Goal: Information Seeking & Learning: Learn about a topic

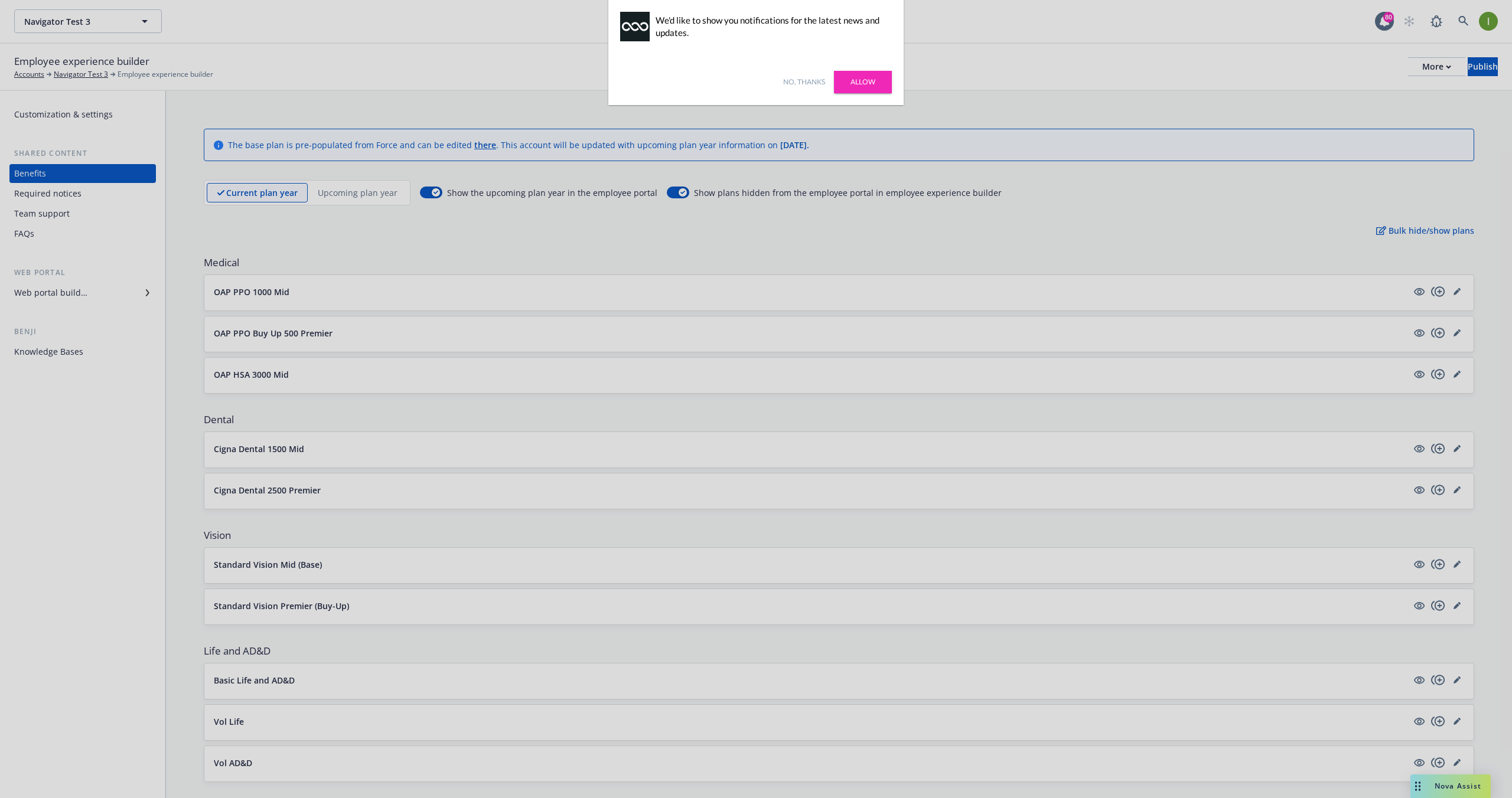
click at [1028, 267] on div at bounding box center [756, 399] width 1512 height 798
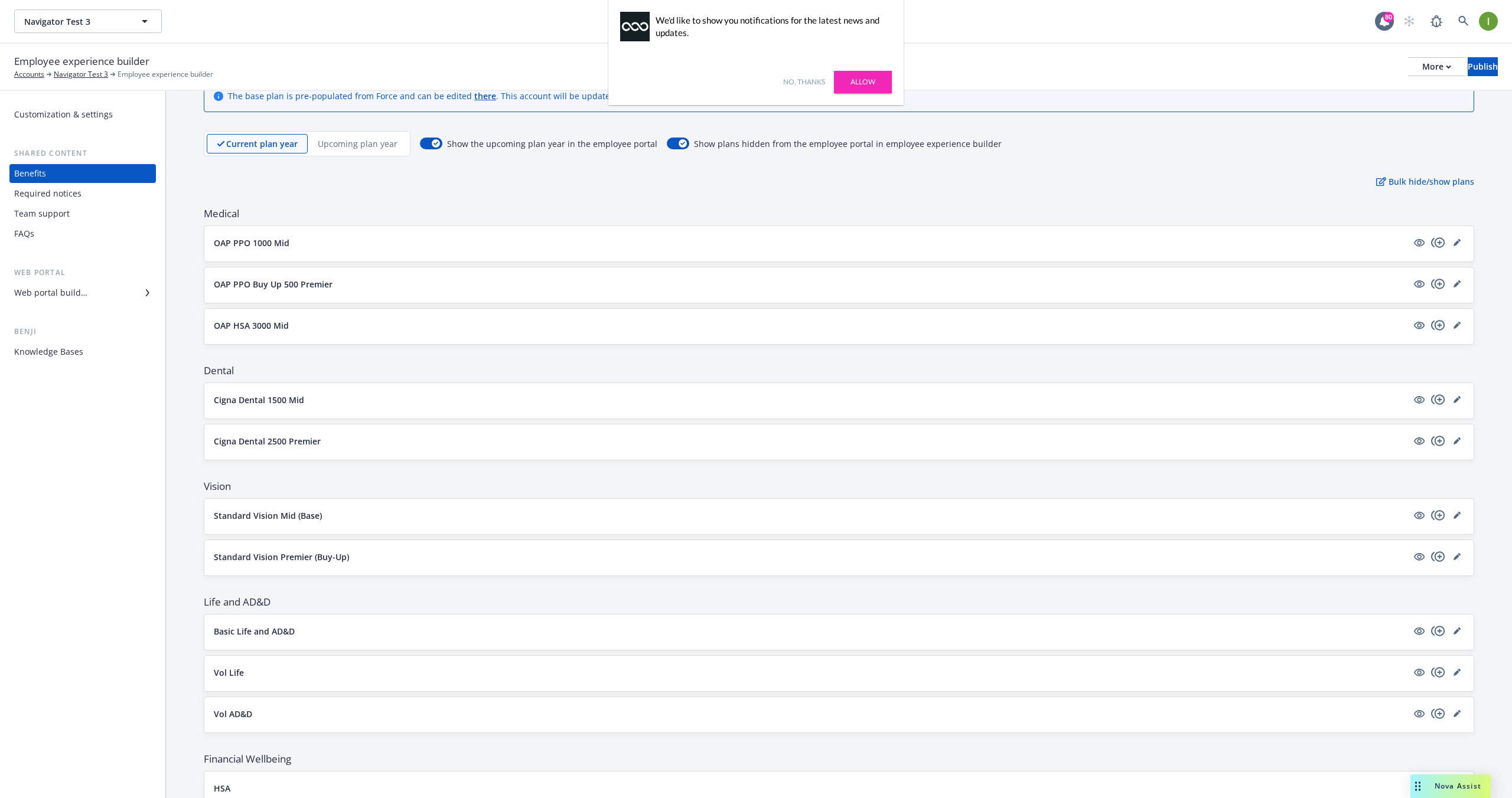
scroll to position [37, 0]
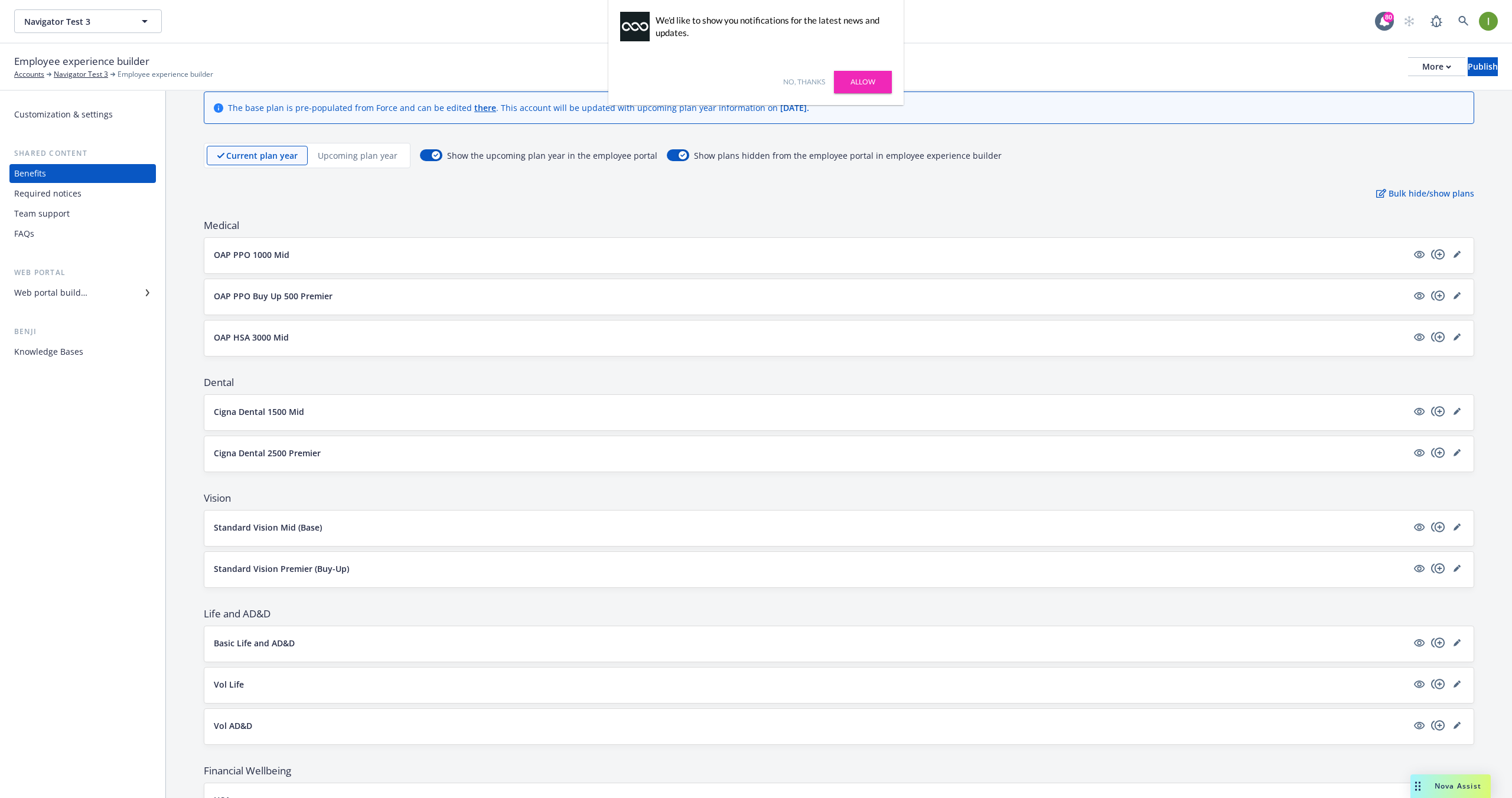
click at [338, 168] on div "The base plan is pre-populated from Force and can be edited there . This accoun…" at bounding box center [839, 475] width 1346 height 845
click at [349, 156] on p "Upcoming plan year" at bounding box center [357, 156] width 80 height 12
click at [270, 166] on div "Current plan year Upcoming plan year" at bounding box center [307, 156] width 207 height 26
click at [268, 166] on div "Current plan year Upcoming plan year" at bounding box center [307, 156] width 207 height 26
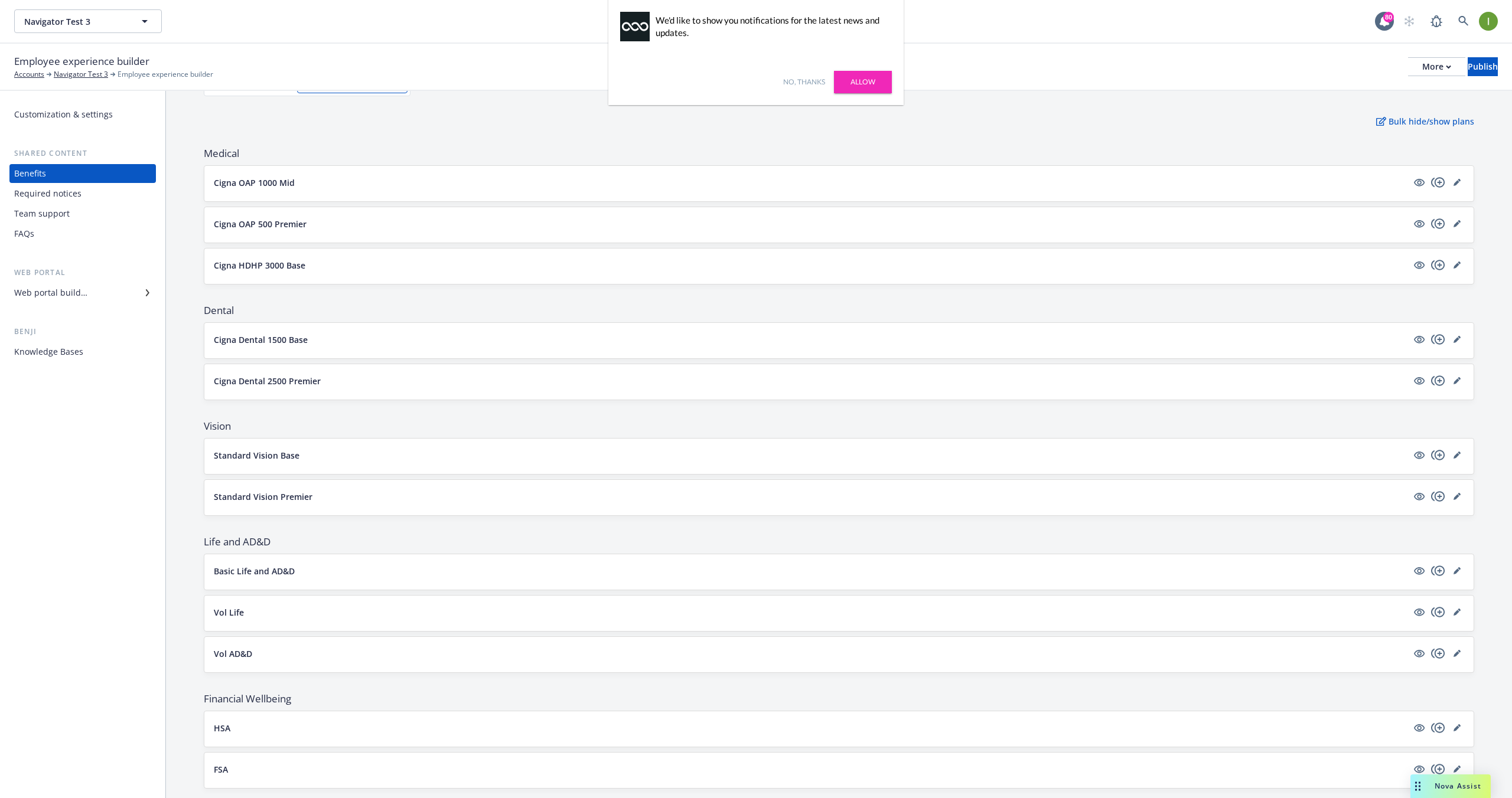
scroll to position [138, 0]
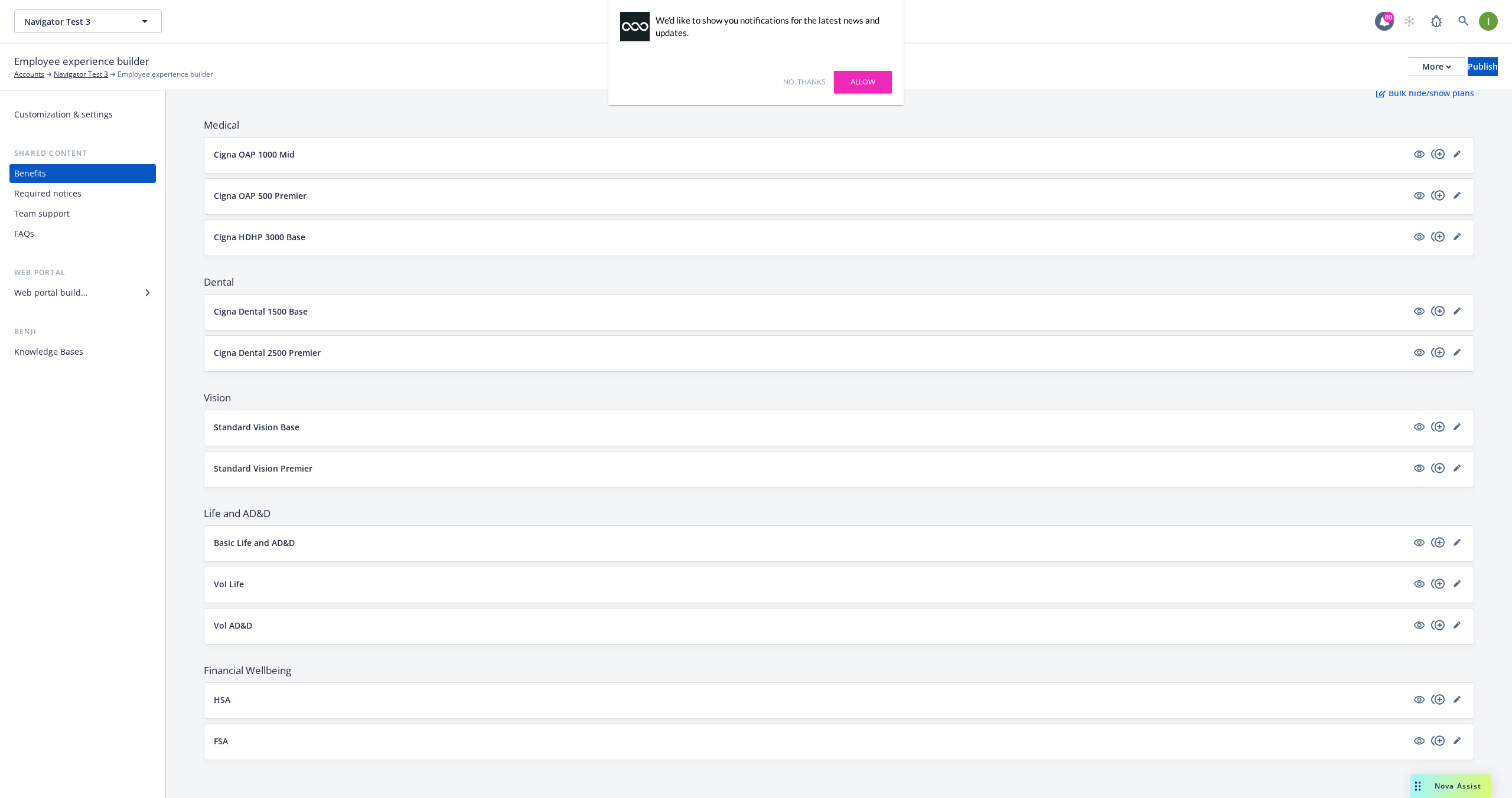
click at [225, 126] on span "Medical" at bounding box center [838, 125] width 1270 height 14
copy span "Medical"
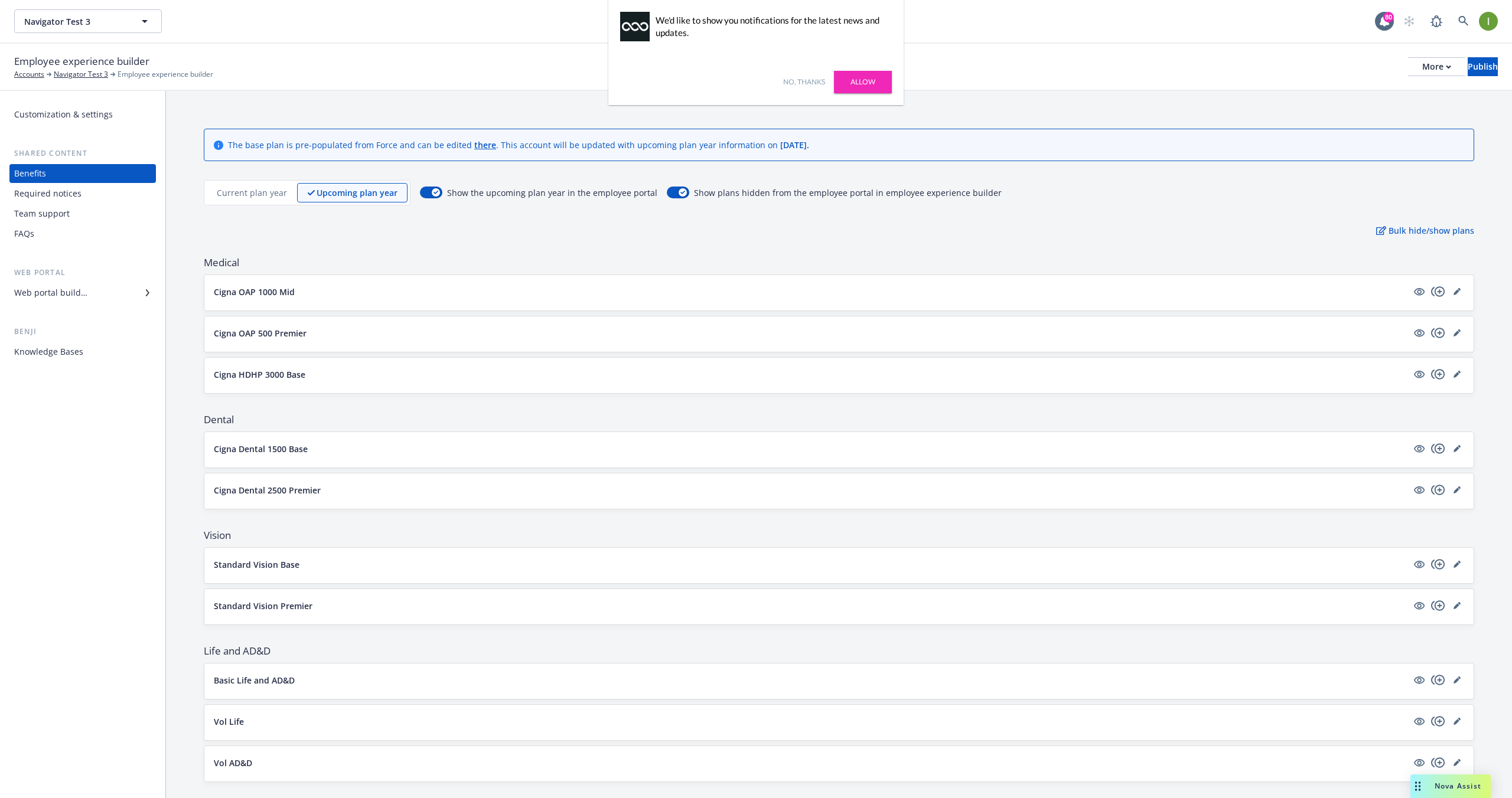
click at [277, 198] on p "Current plan year" at bounding box center [252, 193] width 70 height 12
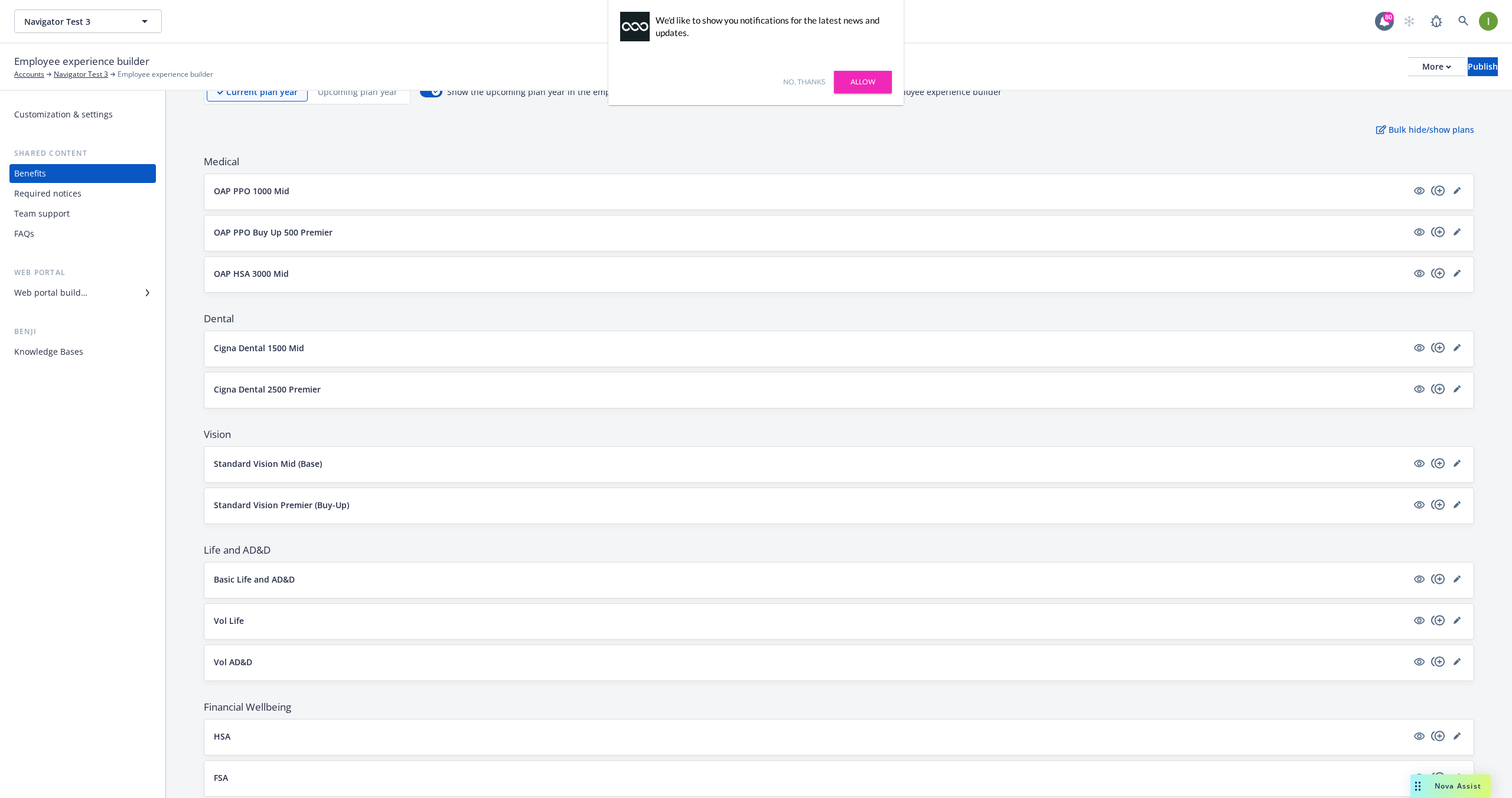
scroll to position [138, 0]
